Goal: Check status: Check status

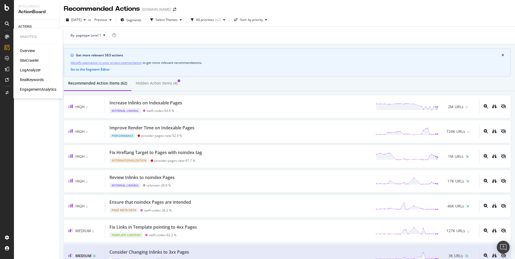
click at [29, 61] on div "SiteCrawler" at bounding box center [29, 60] width 19 height 5
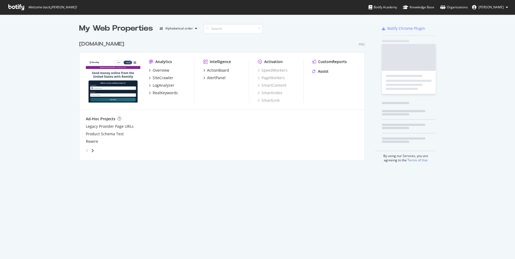
scroll to position [126, 290]
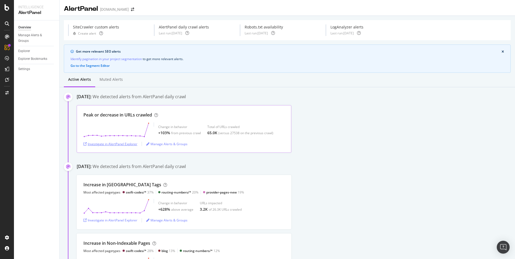
click at [136, 145] on div "Investigate in AlertPanel Explorer" at bounding box center [110, 144] width 54 height 5
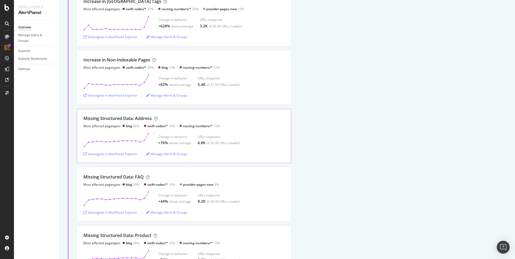
scroll to position [187, 0]
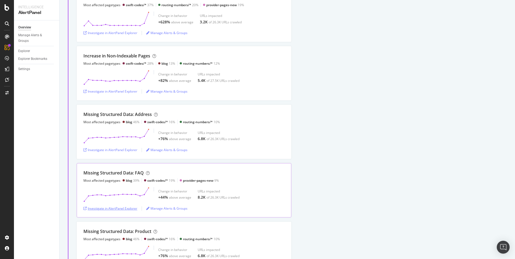
click at [121, 206] on div "Investigate in AlertPanel Explorer" at bounding box center [110, 208] width 54 height 5
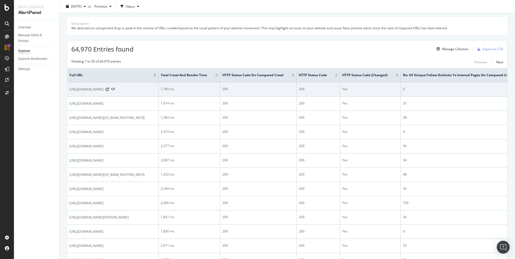
scroll to position [15, 0]
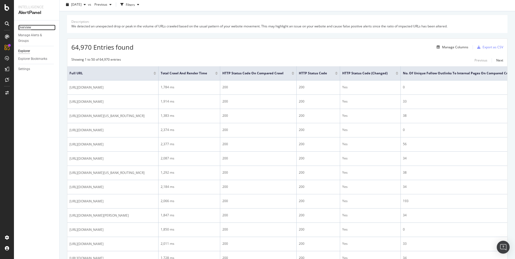
click at [30, 28] on div "Overview" at bounding box center [24, 28] width 13 height 6
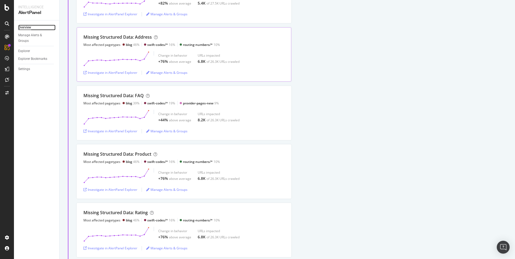
scroll to position [266, 0]
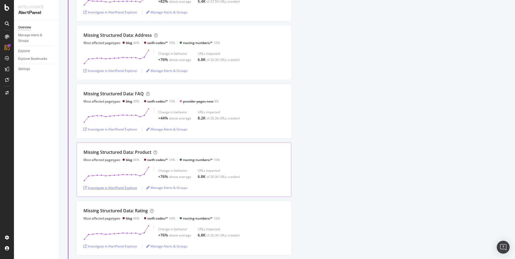
click at [127, 188] on div "Investigate in AlertPanel Explorer" at bounding box center [110, 188] width 54 height 8
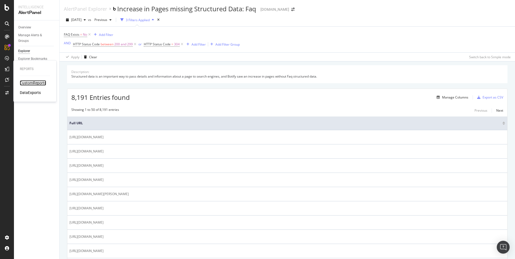
click at [22, 83] on div "CustomReports" at bounding box center [33, 82] width 26 height 5
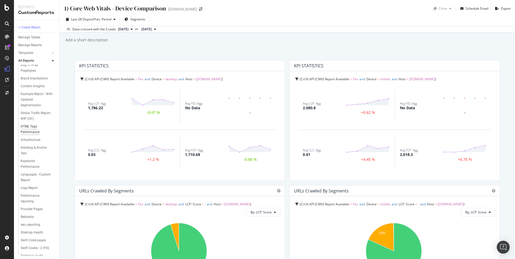
scroll to position [42, 0]
click at [31, 187] on div "Logs Report" at bounding box center [29, 184] width 17 height 6
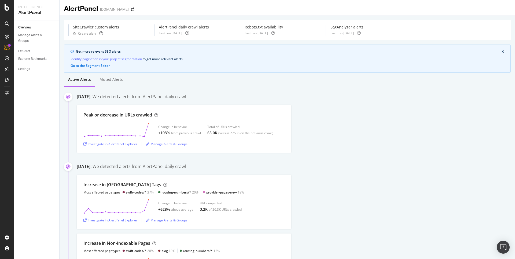
scroll to position [187, 0]
